Goal: Task Accomplishment & Management: Use online tool/utility

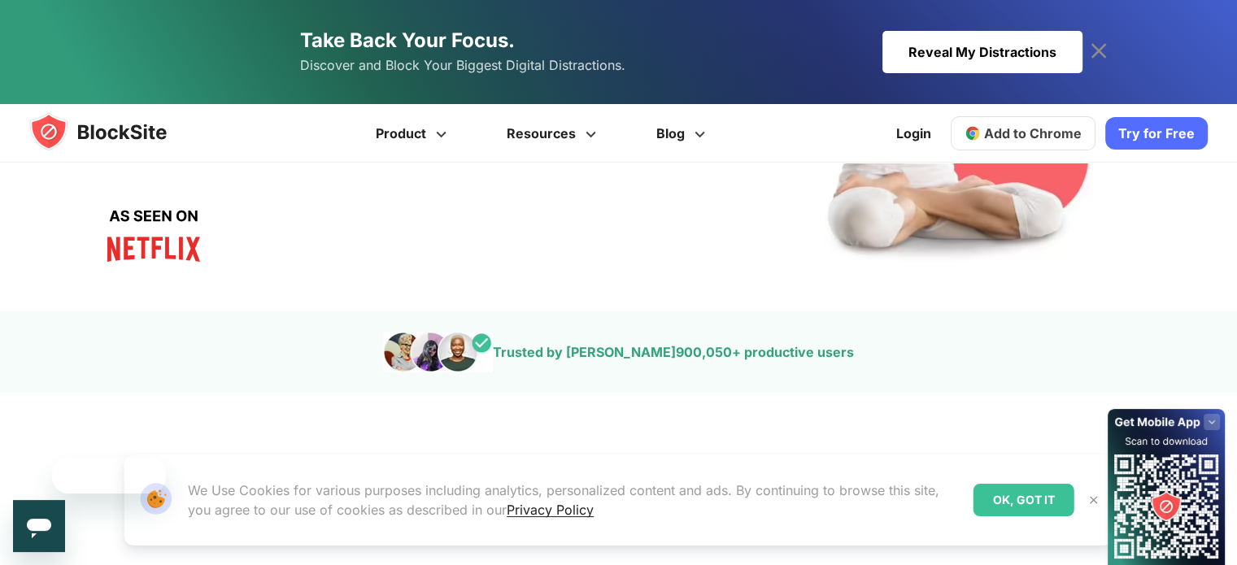
scroll to position [407, 0]
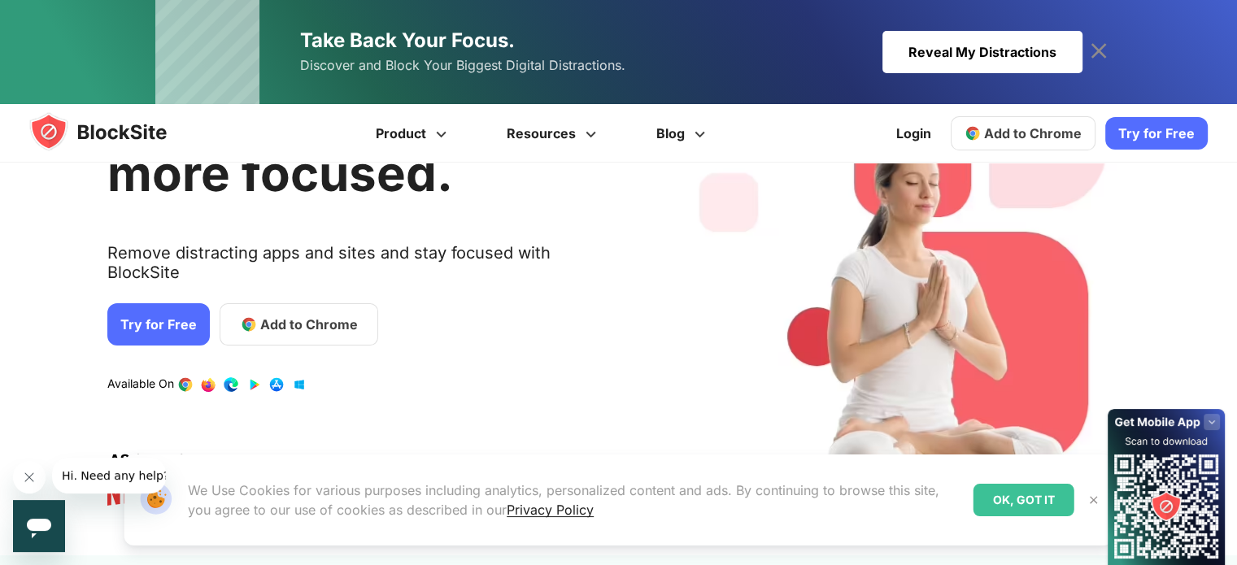
scroll to position [163, 0]
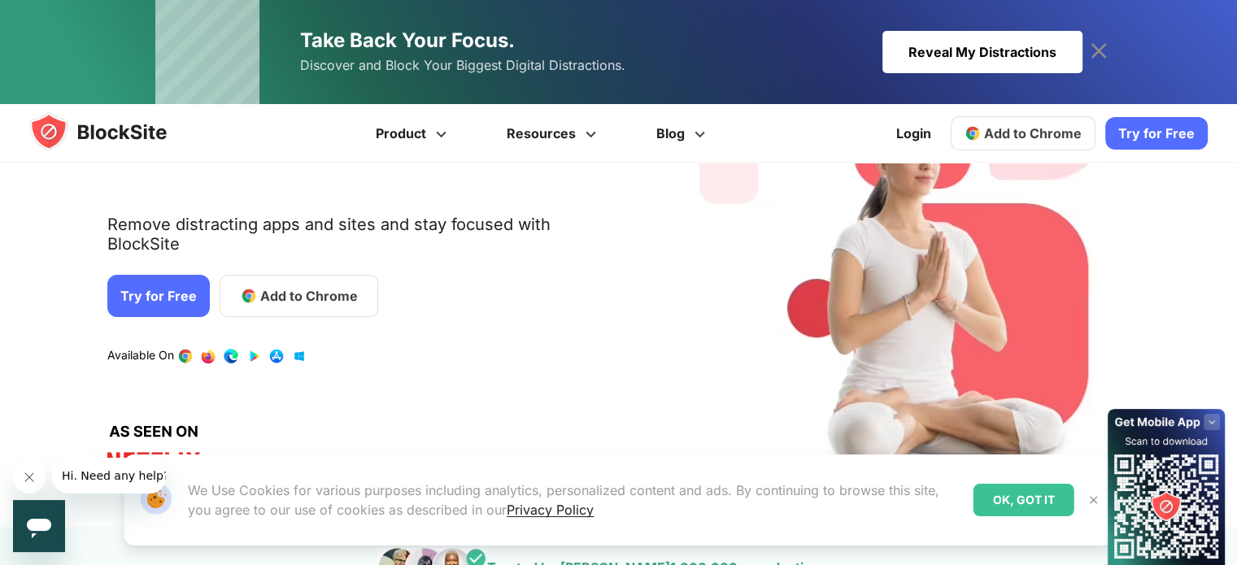
click at [278, 286] on span "Add to Chrome" at bounding box center [309, 296] width 98 height 20
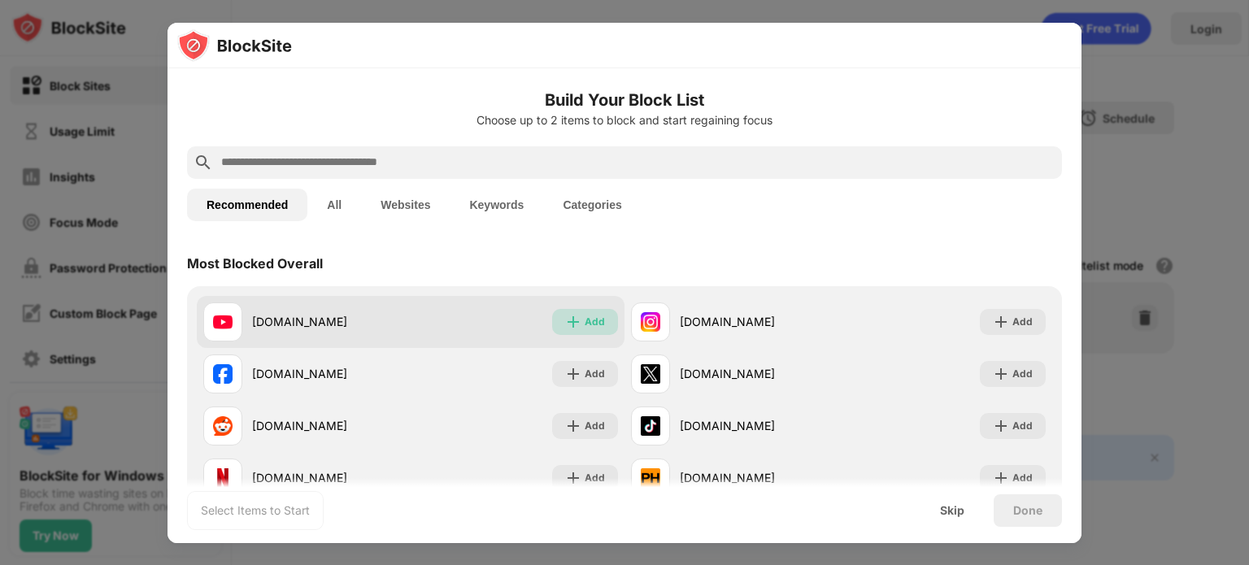
click at [591, 324] on div "Add" at bounding box center [595, 322] width 20 height 16
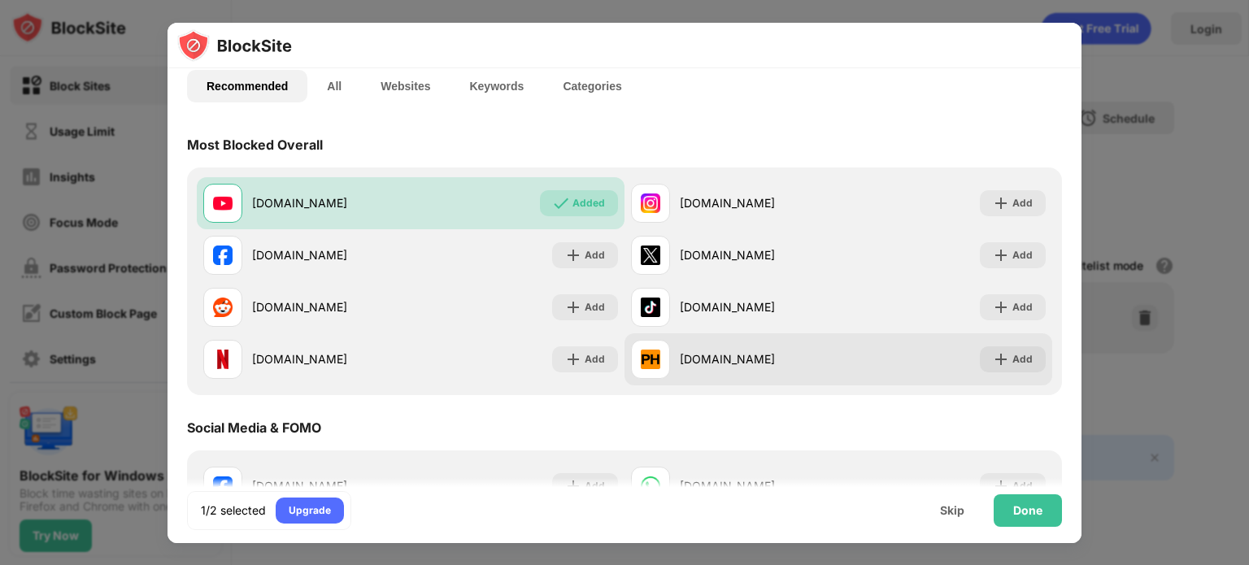
scroll to position [81, 0]
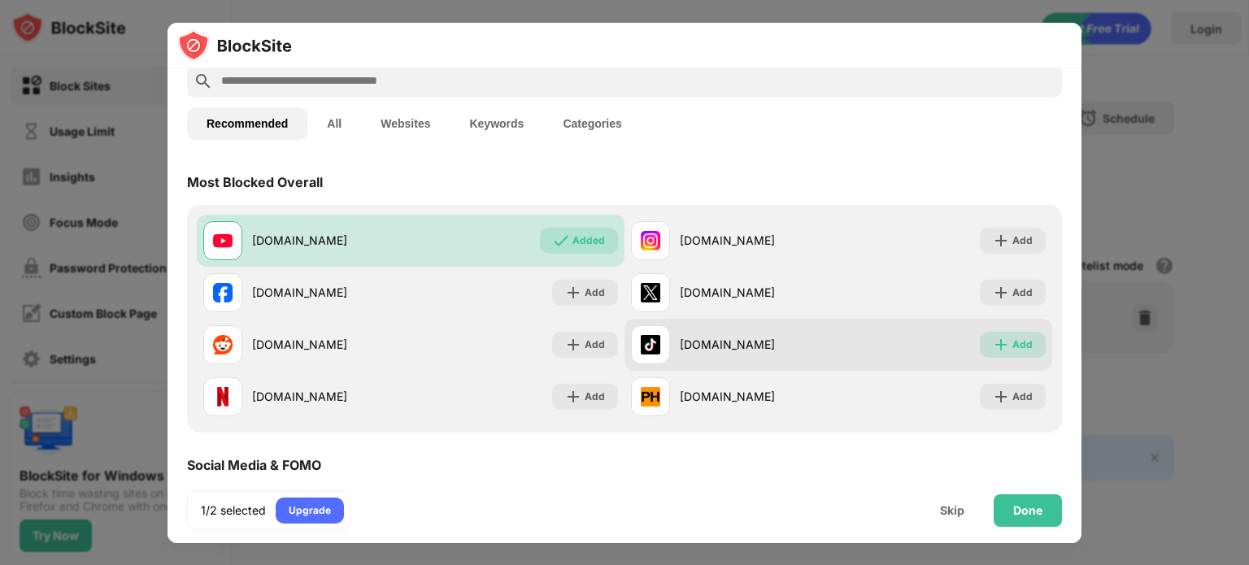
click at [998, 352] on div "Add" at bounding box center [1013, 345] width 66 height 26
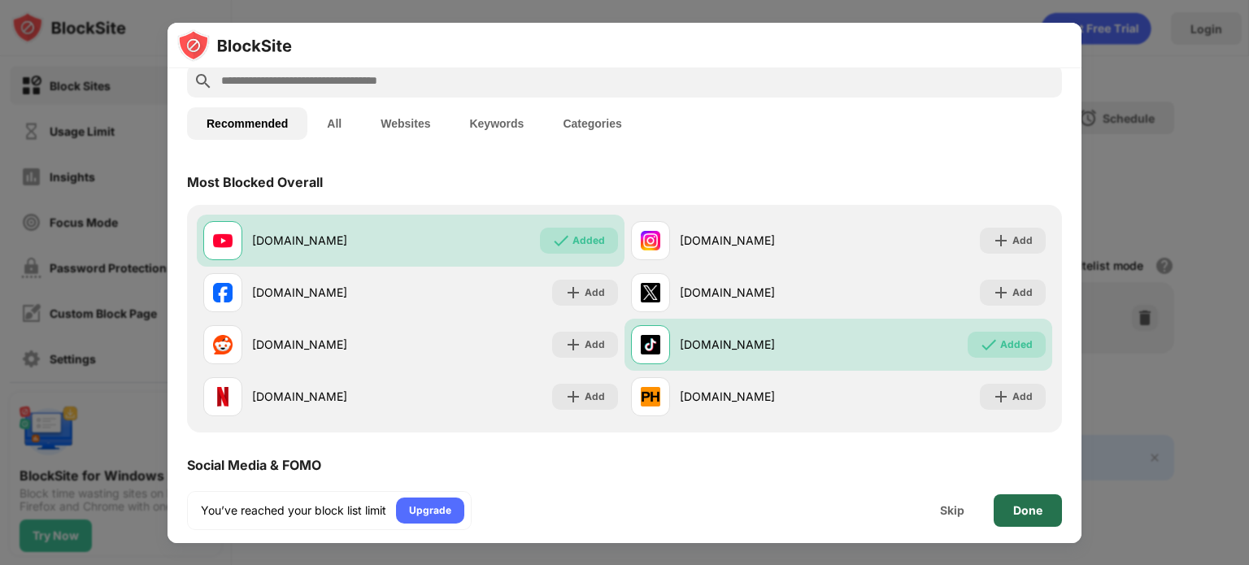
click at [1030, 504] on div "Done" at bounding box center [1027, 510] width 29 height 13
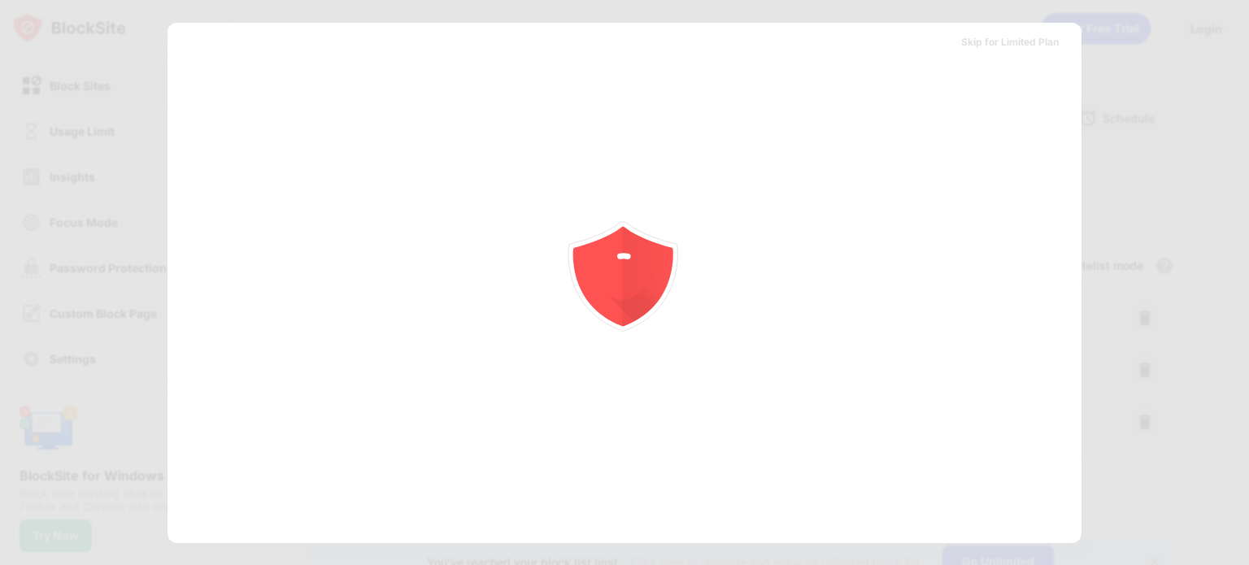
scroll to position [0, 0]
